Goal: Task Accomplishment & Management: Use online tool/utility

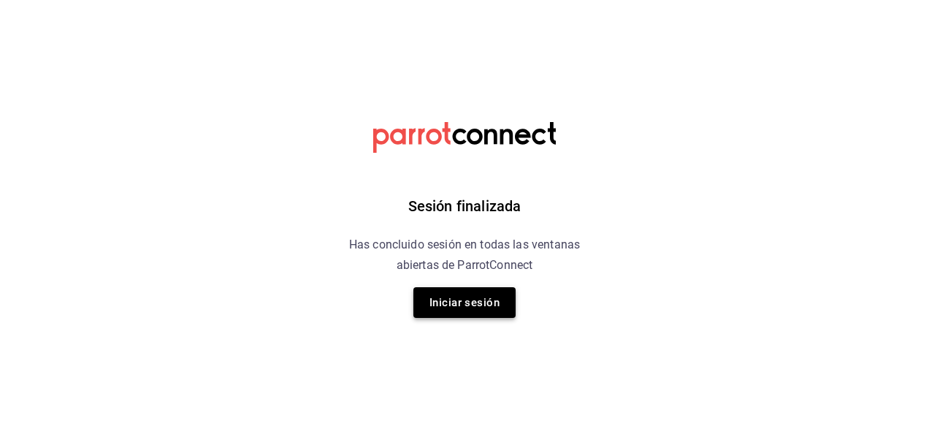
click at [461, 294] on button "Iniciar sesión" at bounding box center [464, 302] width 102 height 31
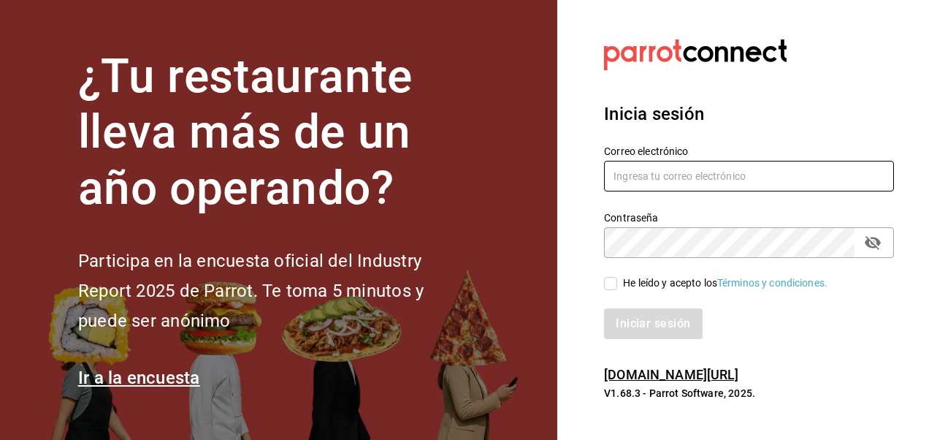
type input "[EMAIL_ADDRESS][DOMAIN_NAME]"
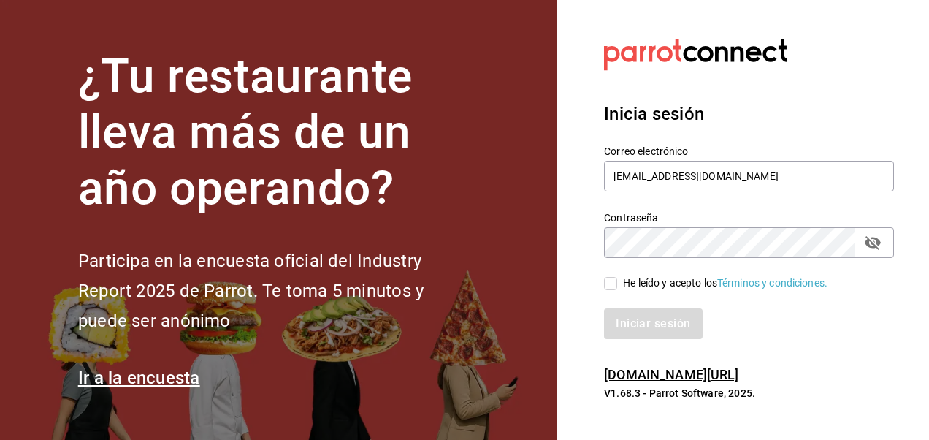
click at [614, 283] on input "He leído y acepto los Términos y condiciones." at bounding box center [610, 283] width 13 height 13
checkbox input "true"
click at [613, 320] on button "Iniciar sesión" at bounding box center [653, 323] width 99 height 31
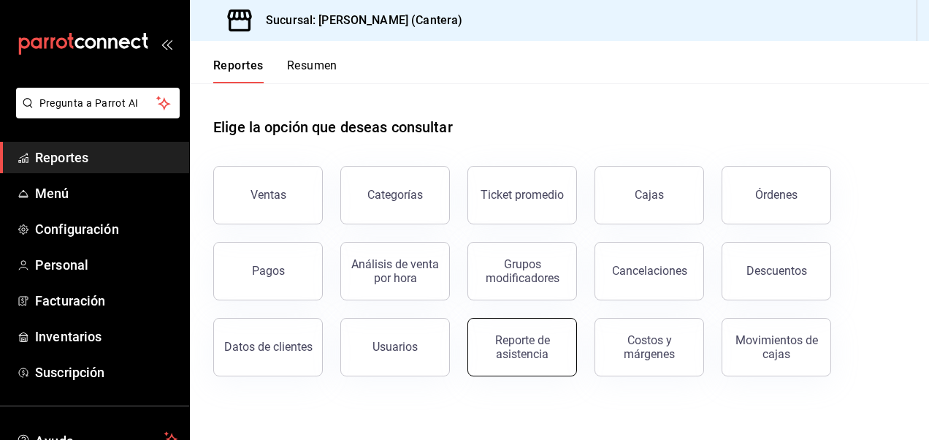
click at [506, 348] on div "Reporte de asistencia" at bounding box center [522, 347] width 91 height 28
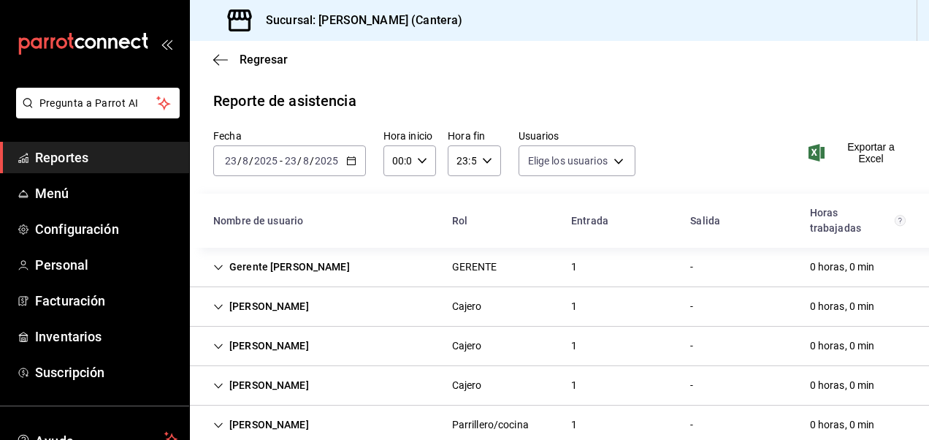
type input "bf456b5e-b517-4970-bd73-ecf606f44871,df2be9a4-d13d-4f29-8c81-683a9c7bca80,dec96…"
click at [350, 159] on \(Stroke\) "button" at bounding box center [351, 159] width 8 height 1
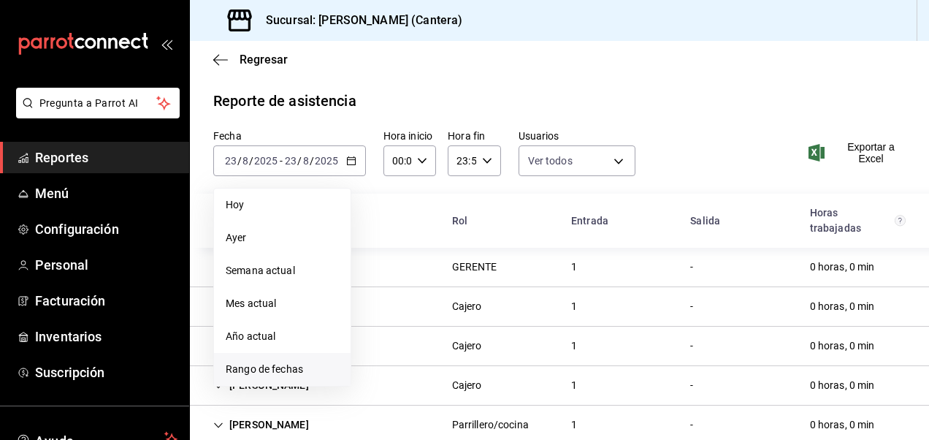
click at [299, 367] on span "Rango de fechas" at bounding box center [282, 369] width 113 height 15
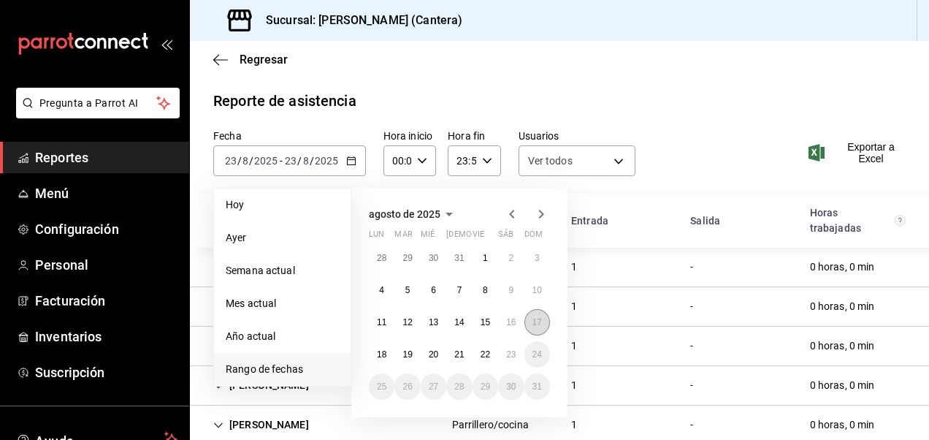
click at [543, 319] on button "17" at bounding box center [537, 322] width 26 height 26
click at [514, 359] on button "23" at bounding box center [511, 354] width 26 height 26
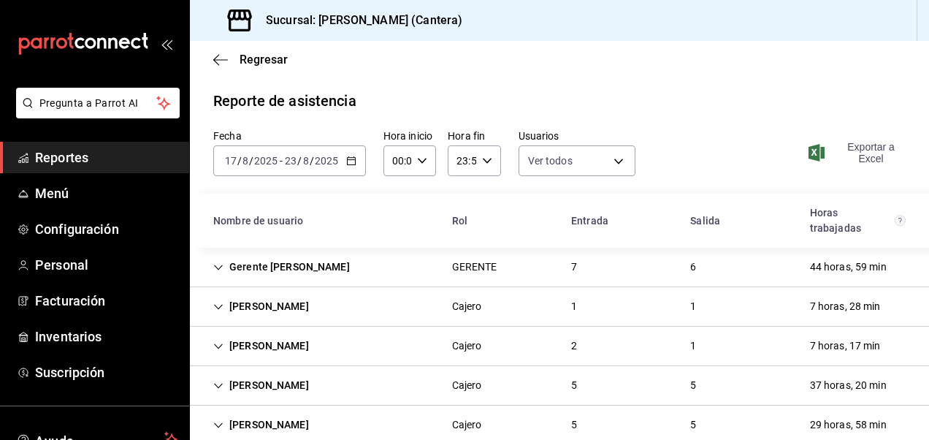
click at [872, 148] on span "Exportar a Excel" at bounding box center [858, 152] width 94 height 23
